Goal: Task Accomplishment & Management: Manage account settings

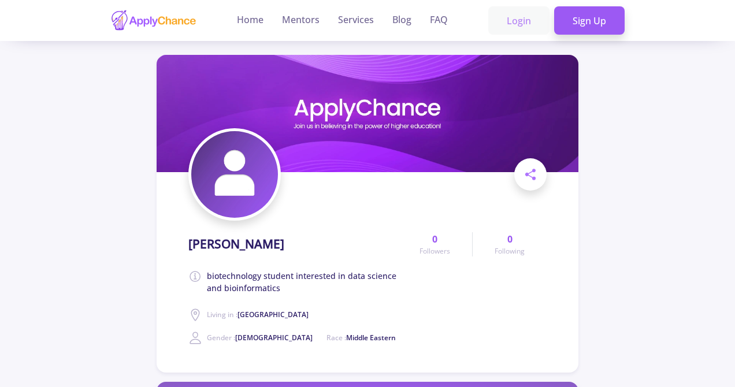
click at [520, 16] on link "Login" at bounding box center [518, 20] width 61 height 29
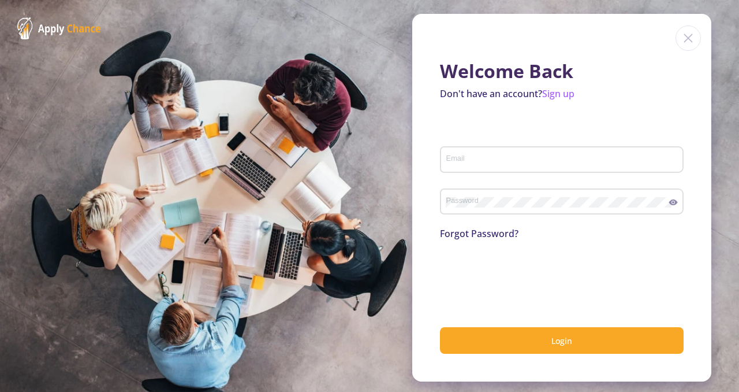
click at [486, 152] on div "Email" at bounding box center [562, 157] width 233 height 30
click at [483, 162] on input "Email" at bounding box center [564, 160] width 236 height 10
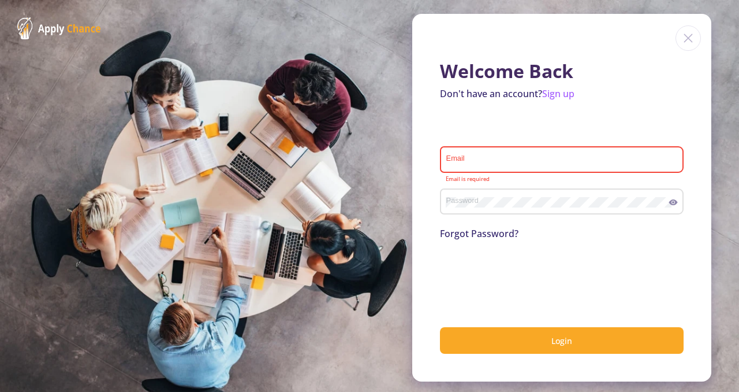
type input "[EMAIL_ADDRESS][DOMAIN_NAME]"
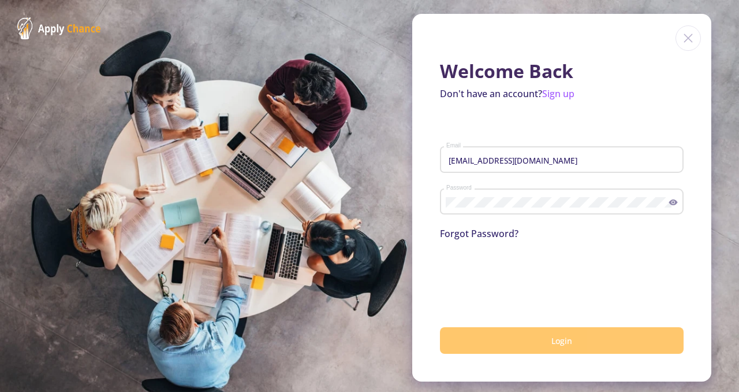
click at [579, 338] on button "Login" at bounding box center [562, 340] width 244 height 27
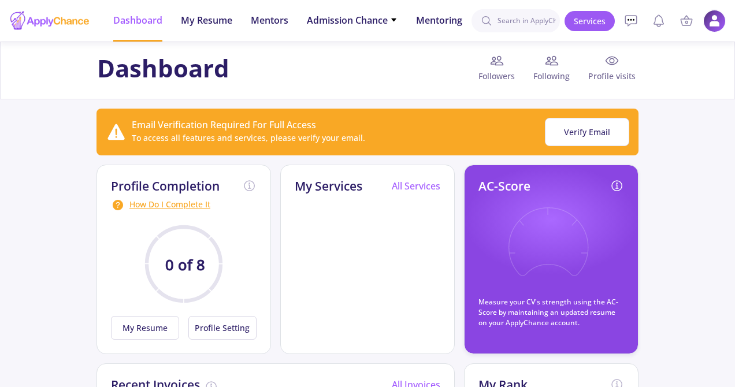
click at [711, 26] on img at bounding box center [714, 21] width 23 height 23
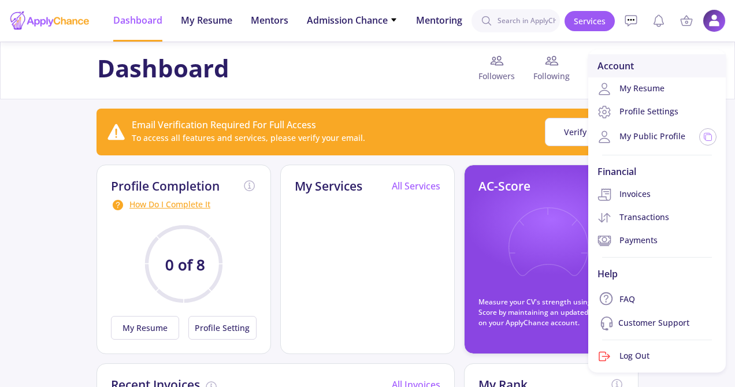
click at [653, 76] on div "Account" at bounding box center [656, 65] width 137 height 23
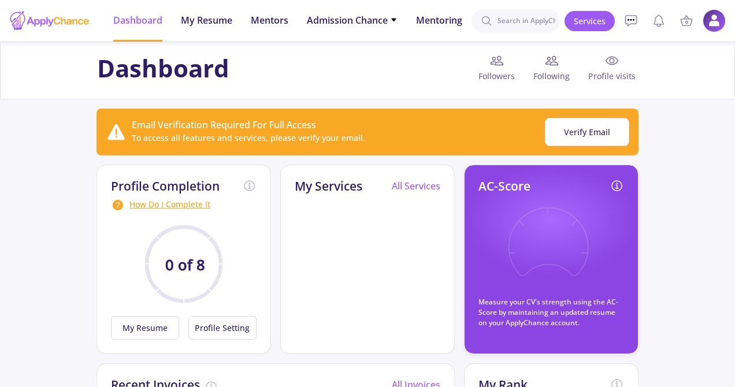
click at [719, 10] on li "Services Account My Resume Profile Settings My Public Profile Financial Invoice…" at bounding box center [713, 20] width 23 height 23
click at [717, 21] on img at bounding box center [714, 21] width 23 height 23
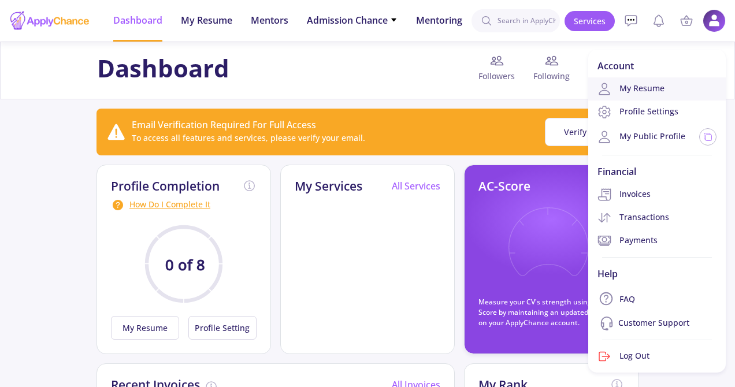
click at [640, 90] on link "My Resume" at bounding box center [656, 88] width 137 height 23
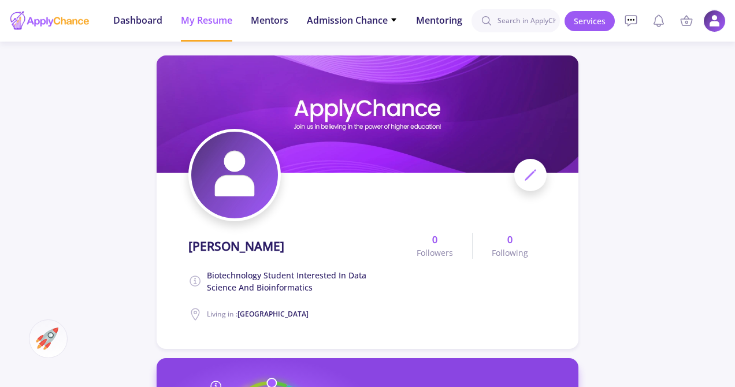
click at [705, 25] on img at bounding box center [714, 21] width 23 height 23
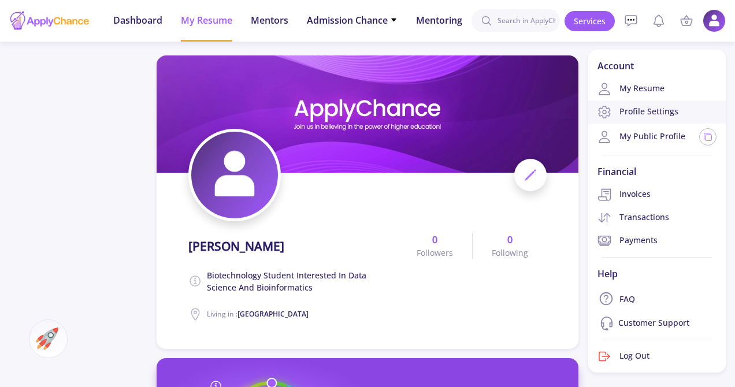
click at [685, 110] on link "Profile Settings" at bounding box center [656, 111] width 137 height 23
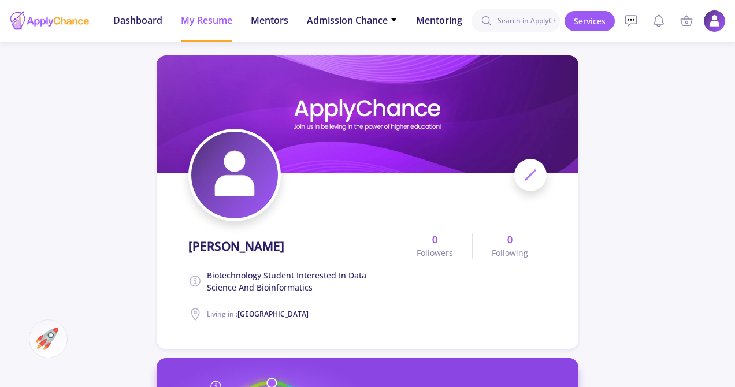
click at [708, 14] on img at bounding box center [714, 21] width 23 height 23
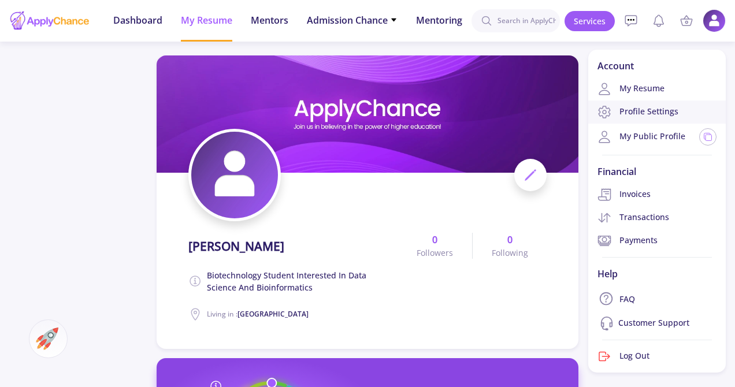
click at [636, 115] on link "Profile Settings" at bounding box center [656, 111] width 137 height 23
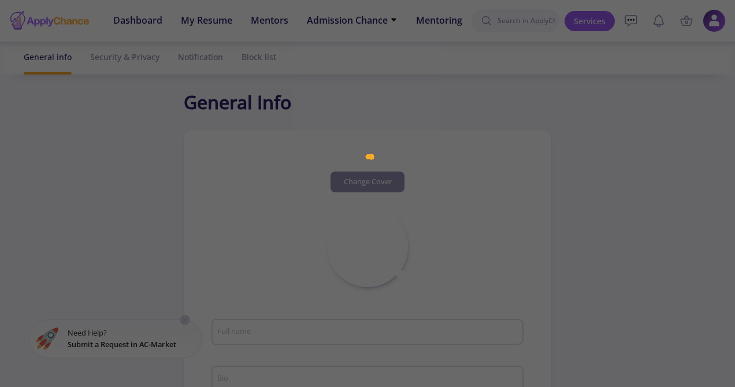
type input "[PERSON_NAME]"
type textarea "biotechnology student interested in data science and bioinformatics"
type input "[GEOGRAPHIC_DATA]"
type input "SetayeshArabshahi"
type input "[EMAIL_ADDRESS][DOMAIN_NAME]"
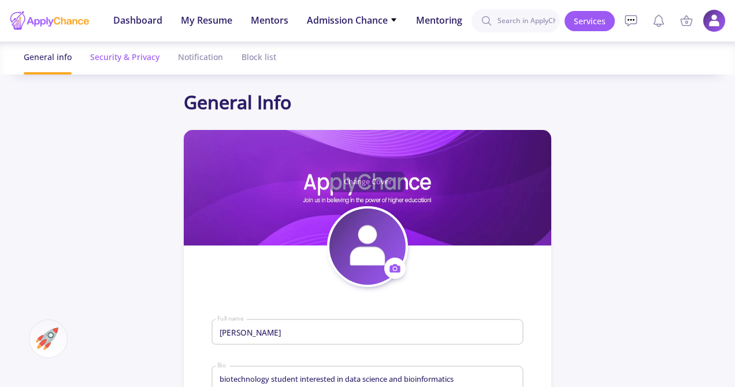
click at [147, 67] on div "Security & Privacy" at bounding box center [124, 57] width 69 height 31
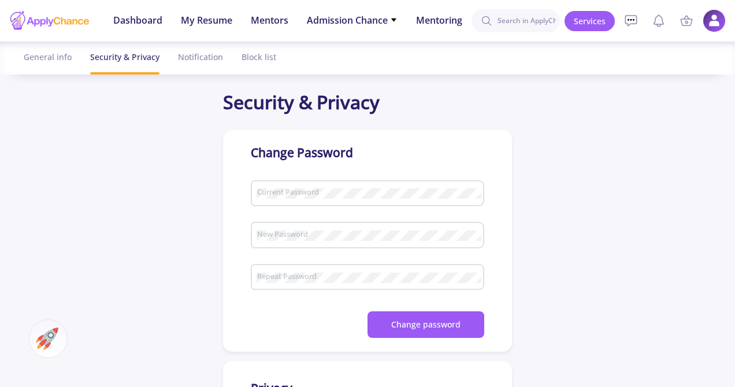
checkbox input "true"
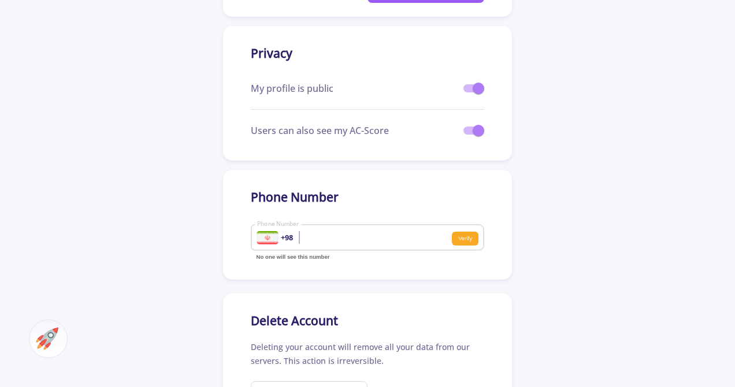
scroll to position [335, 0]
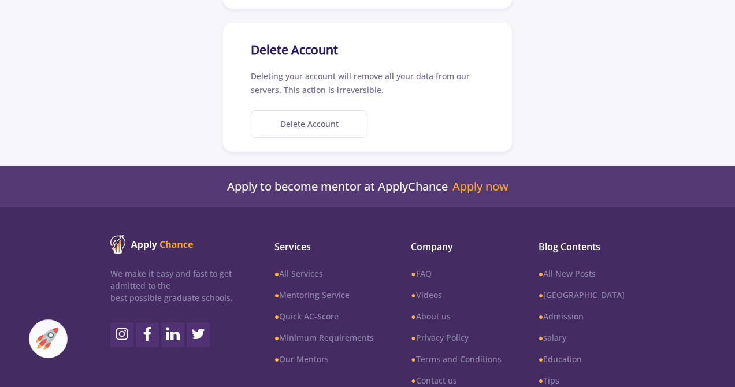
click at [346, 125] on button "Delete Account" at bounding box center [309, 124] width 117 height 28
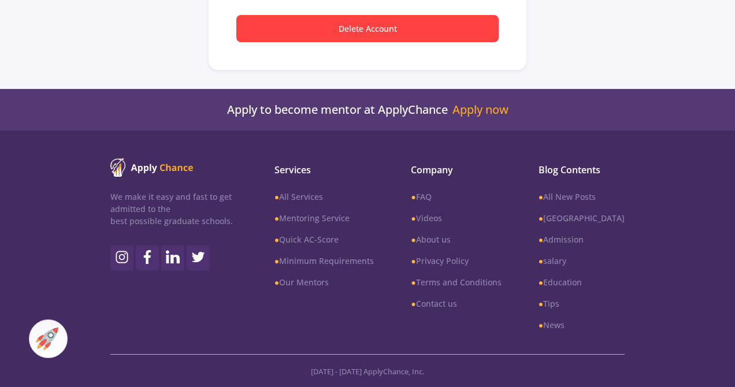
scroll to position [311, 0]
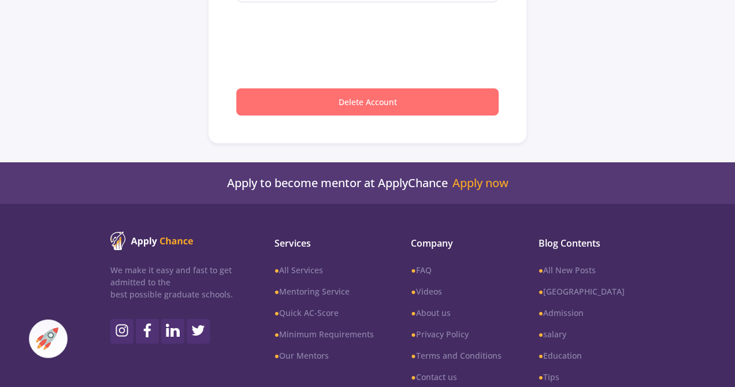
click at [465, 107] on button "Delete Account" at bounding box center [367, 101] width 262 height 27
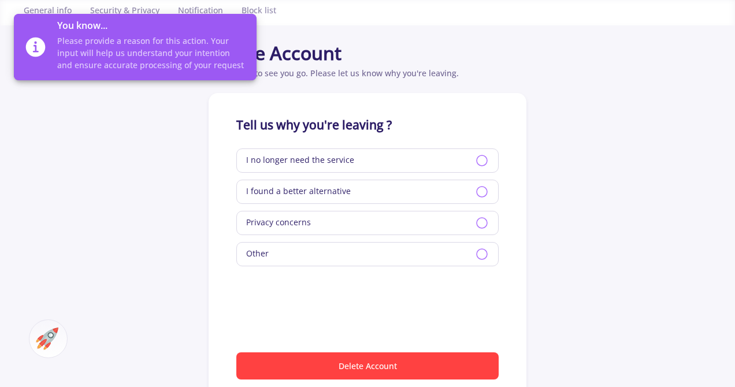
scroll to position [18, 0]
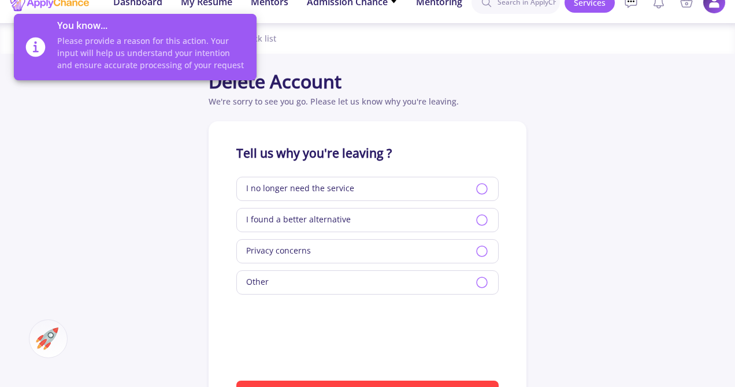
click at [372, 189] on div "I no longer need the service" at bounding box center [367, 189] width 262 height 24
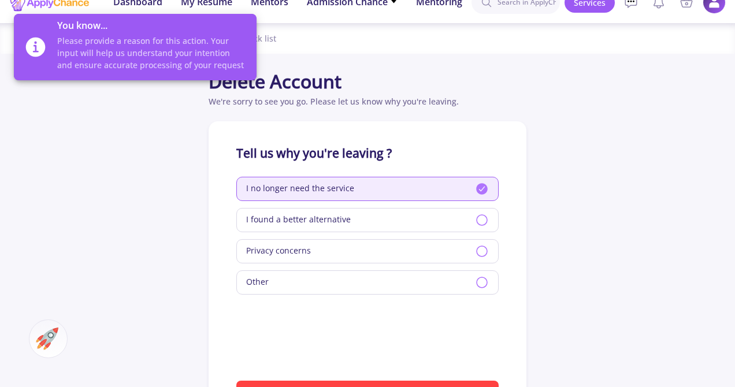
scroll to position [135, 0]
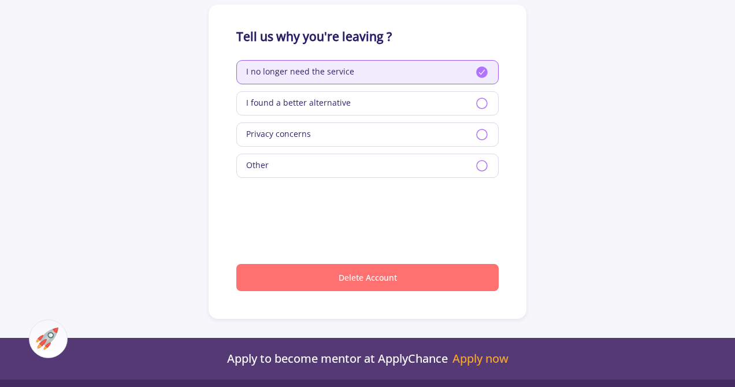
click at [394, 277] on button "Delete Account" at bounding box center [367, 277] width 262 height 27
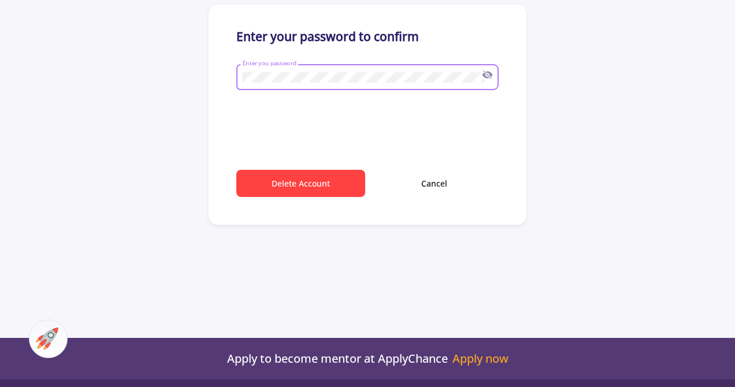
type input "[EMAIL_ADDRESS][DOMAIN_NAME]"
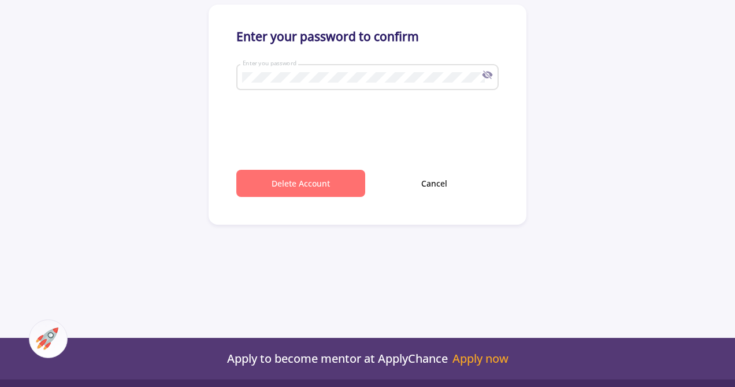
click at [296, 175] on button "Delete Account" at bounding box center [300, 183] width 129 height 27
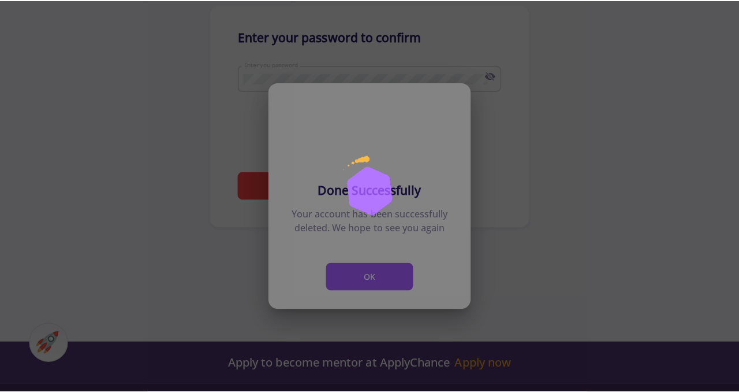
scroll to position [0, 0]
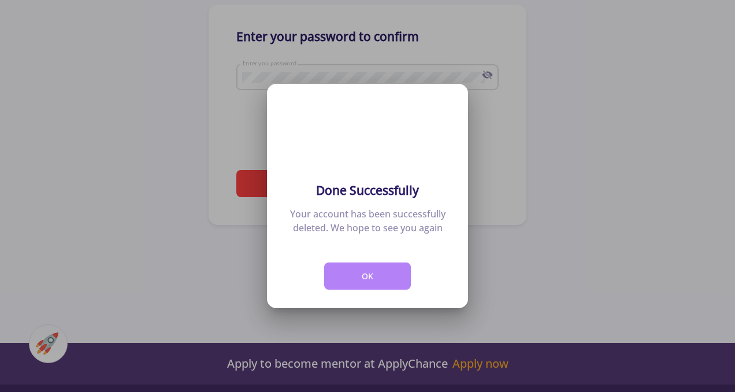
click at [388, 276] on button "OK" at bounding box center [367, 275] width 87 height 27
